Goal: Information Seeking & Learning: Learn about a topic

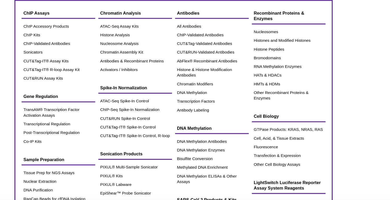
scroll to position [24, 0]
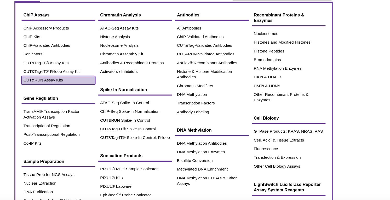
click at [93, 67] on link "CUT&RUN Assay Kits" at bounding box center [98, 67] width 62 height 7
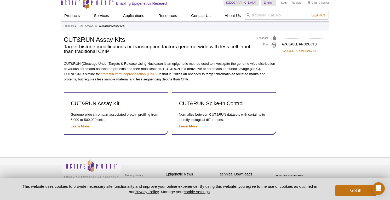
scroll to position [16, 0]
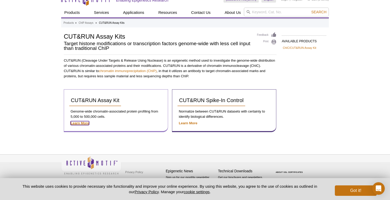
click at [83, 123] on strong "Learn More" at bounding box center [80, 123] width 19 height 4
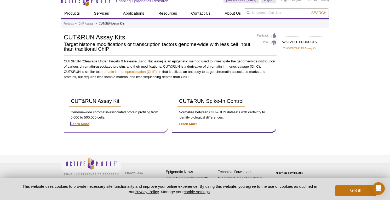
scroll to position [8, 0]
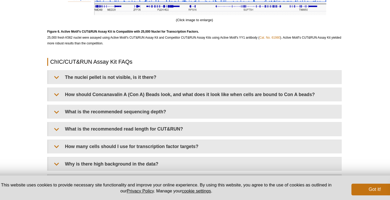
scroll to position [1475, 0]
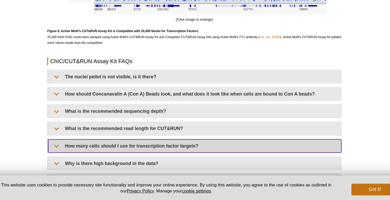
click at [196, 155] on summary "How many cells should I use for transcription factor targets?" at bounding box center [195, 152] width 261 height 12
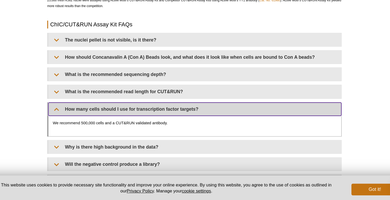
scroll to position [1510, 0]
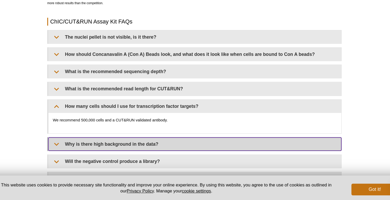
click at [181, 153] on summary "Why is there high background in the data?" at bounding box center [195, 150] width 261 height 12
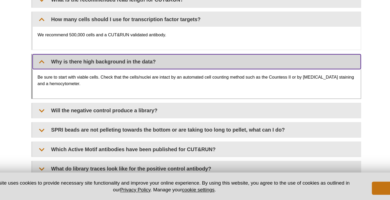
scroll to position [1571, 0]
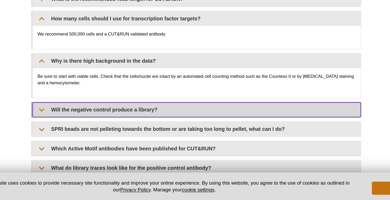
click at [309, 134] on summary "Will the negative control produce a library?" at bounding box center [195, 128] width 261 height 12
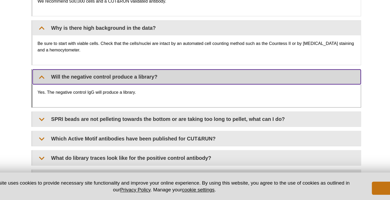
scroll to position [1602, 0]
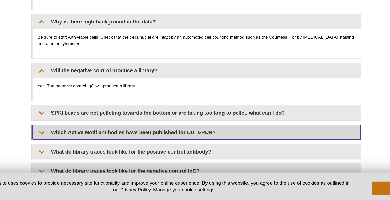
click at [292, 152] on summary "Which Active Motif antibodies have been published for CUT&RUN?" at bounding box center [195, 146] width 261 height 12
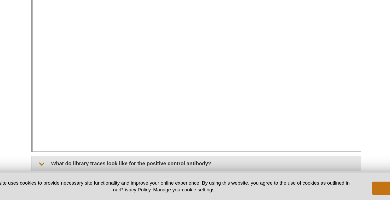
scroll to position [1818, 0]
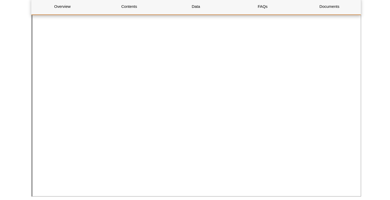
click at [319, 154] on div "The antibodies listed here have been used for CUT&RUN in publications. These ha…" at bounding box center [195, 46] width 261 height 221
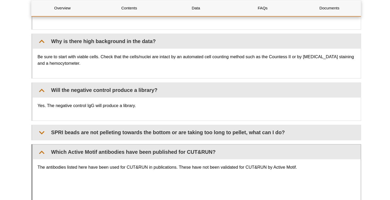
scroll to position [1627, 0]
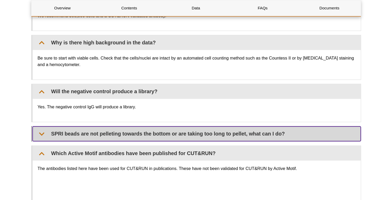
click at [250, 106] on summary "SPRI beads are not pelleting towards the bottom or are taking too long to pelle…" at bounding box center [195, 107] width 261 height 12
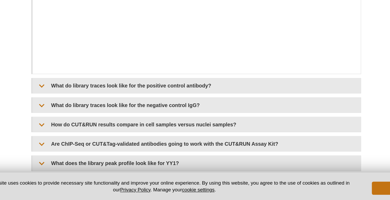
scroll to position [1844, 0]
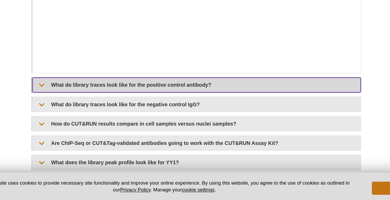
click at [230, 113] on summary "What do library traces look like for the positive control antibody?" at bounding box center [195, 109] width 261 height 12
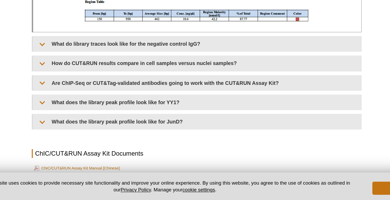
scroll to position [2531, 0]
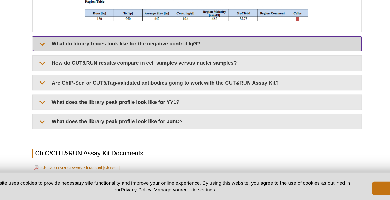
click at [207, 82] on summary "What do library traces look like for the negative control IgG?" at bounding box center [195, 76] width 261 height 12
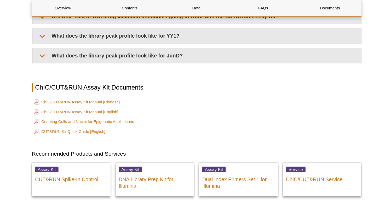
scroll to position [2946, 0]
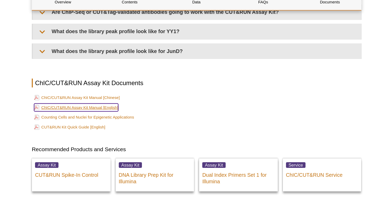
click at [127, 91] on link "ChIC/CUT&RUN Assay Kit Manual [English]" at bounding box center [99, 90] width 67 height 6
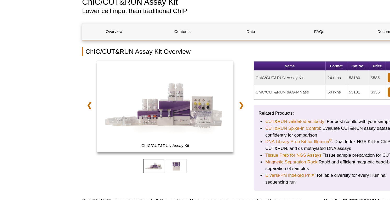
scroll to position [54, 0]
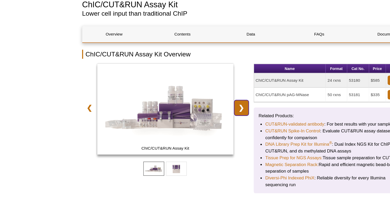
click at [185, 84] on link "❯" at bounding box center [187, 84] width 11 height 12
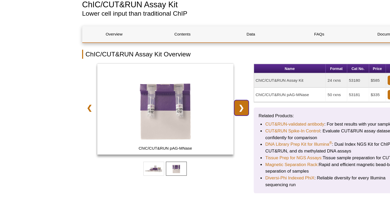
click at [185, 83] on link "❯" at bounding box center [187, 84] width 11 height 12
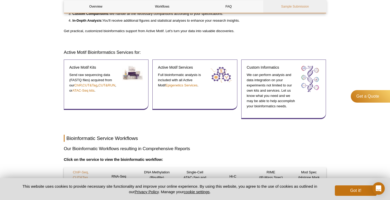
scroll to position [119, 0]
